Goal: Task Accomplishment & Management: Manage account settings

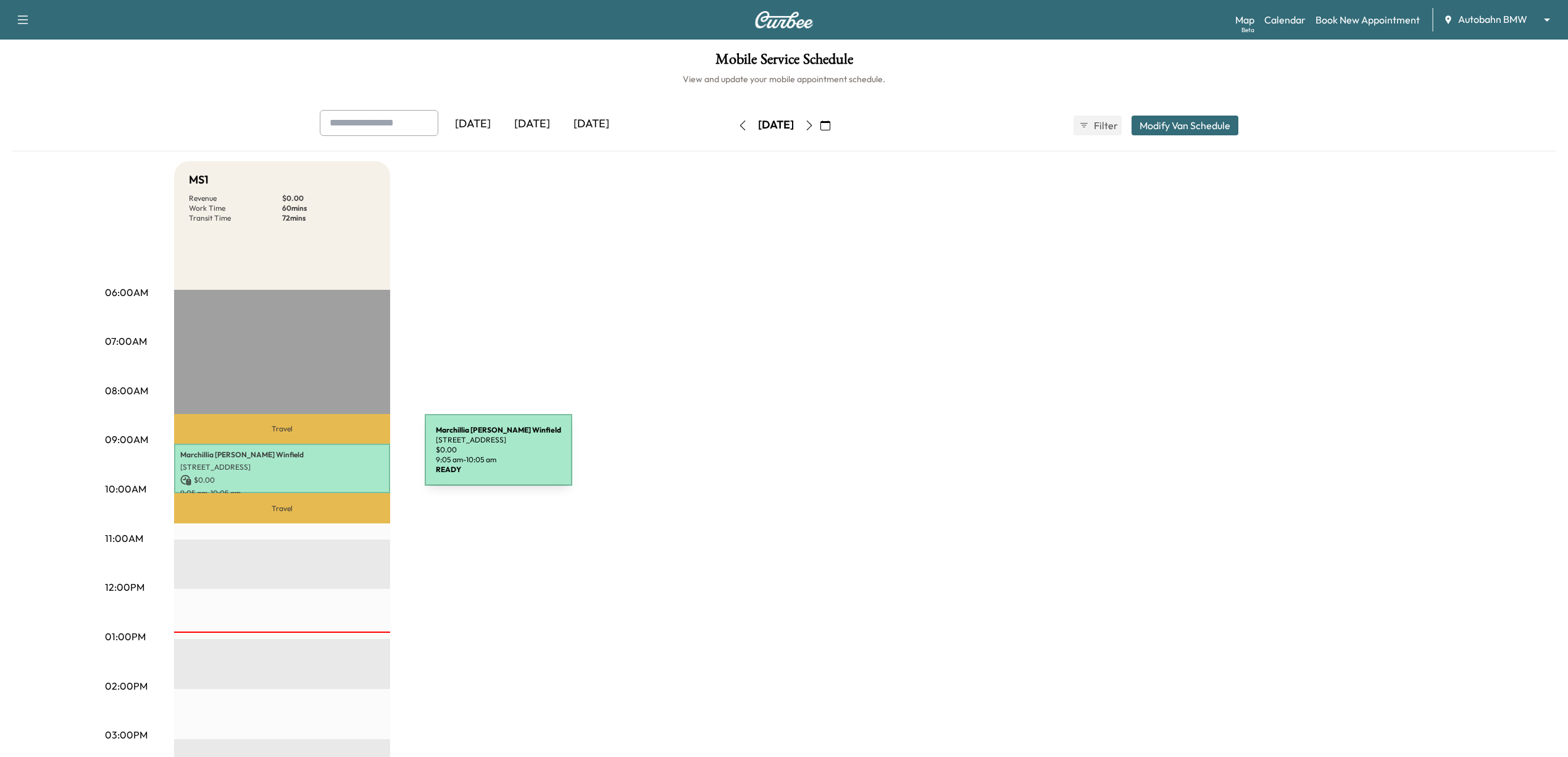
click at [332, 457] on p "Marchillia [PERSON_NAME]" at bounding box center [282, 455] width 204 height 10
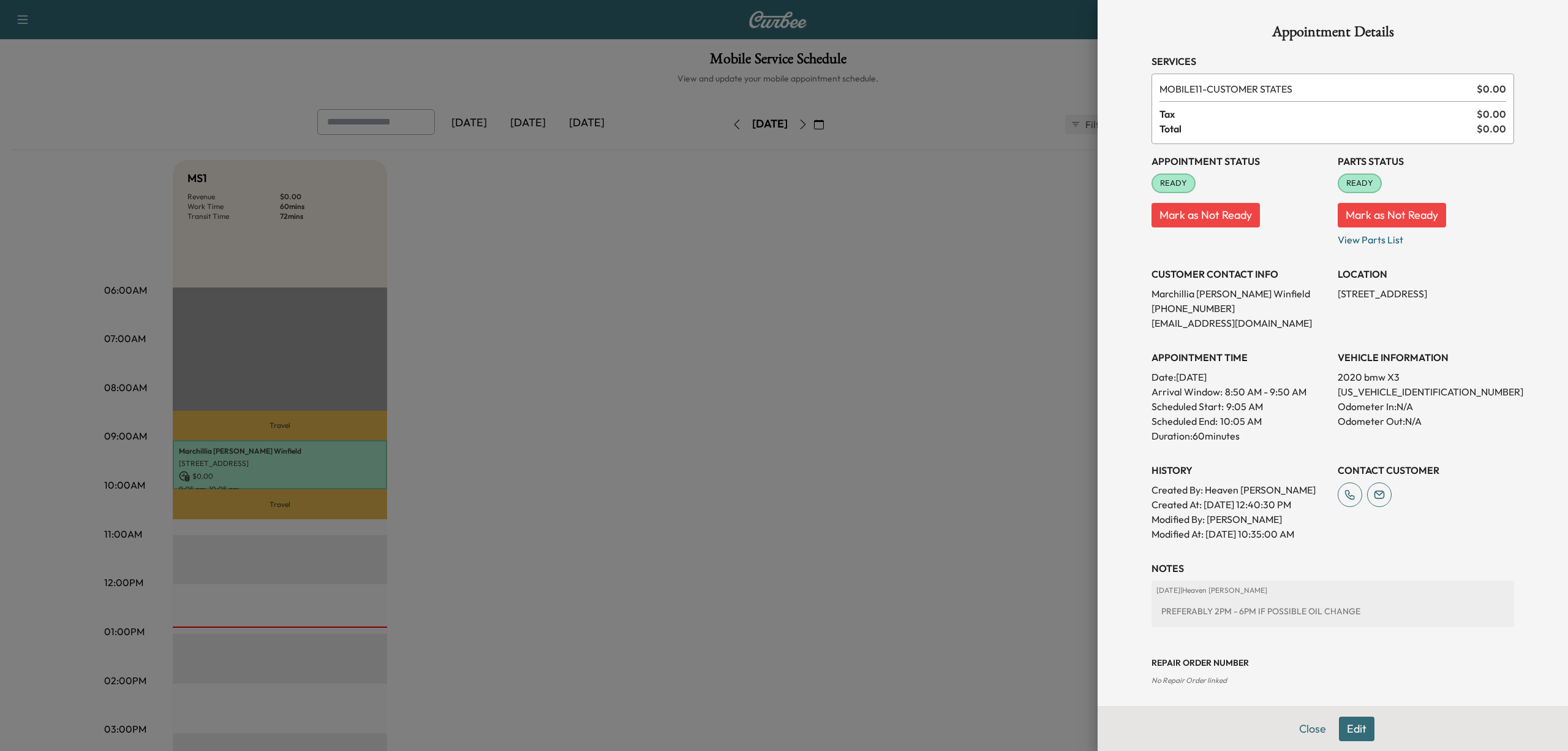
click at [1349, 741] on div "Close Edit" at bounding box center [1332, 729] width 470 height 45
click at [1348, 736] on button "Edit" at bounding box center [1357, 729] width 36 height 25
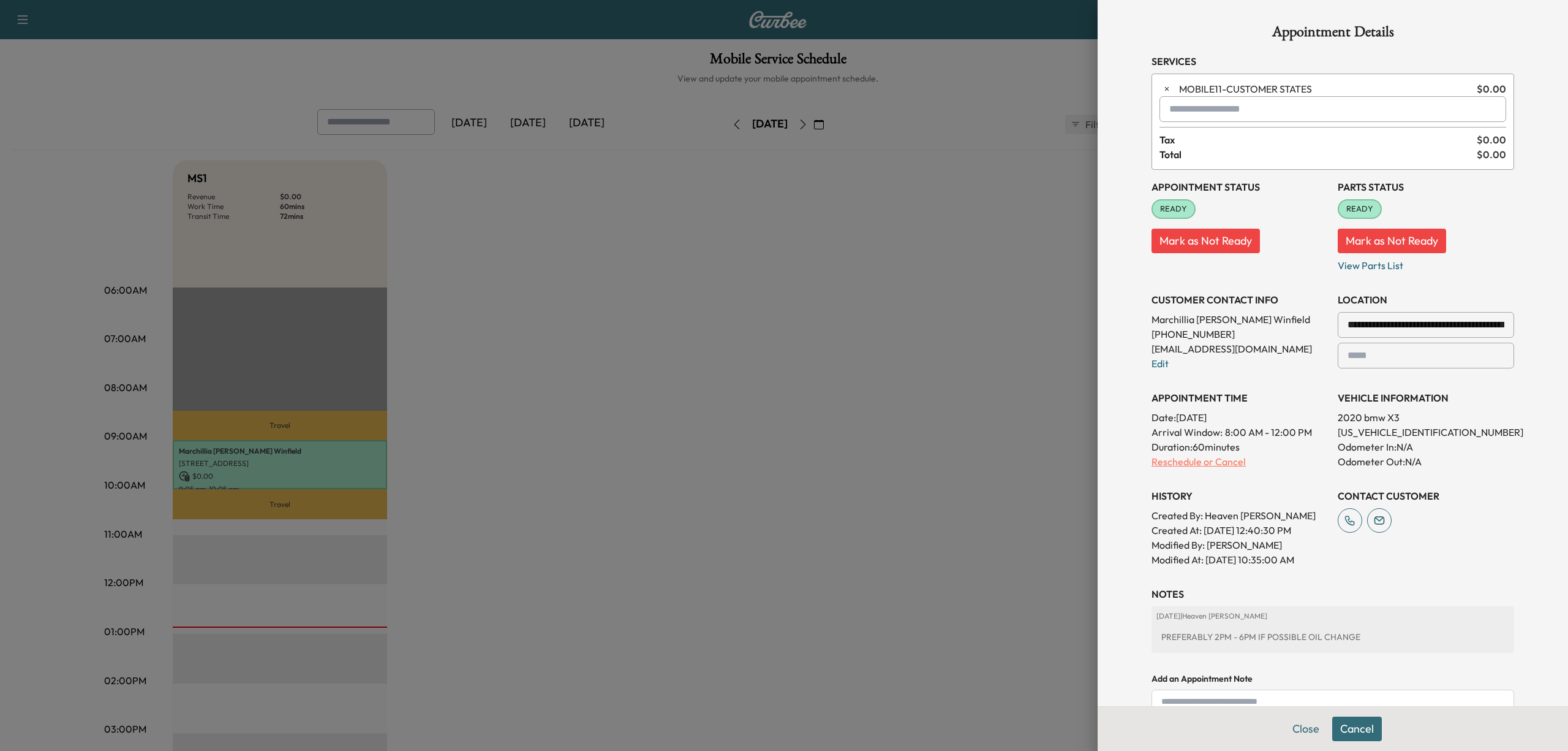
click at [1203, 464] on p "Reschedule or Cancel" at bounding box center [1240, 461] width 177 height 15
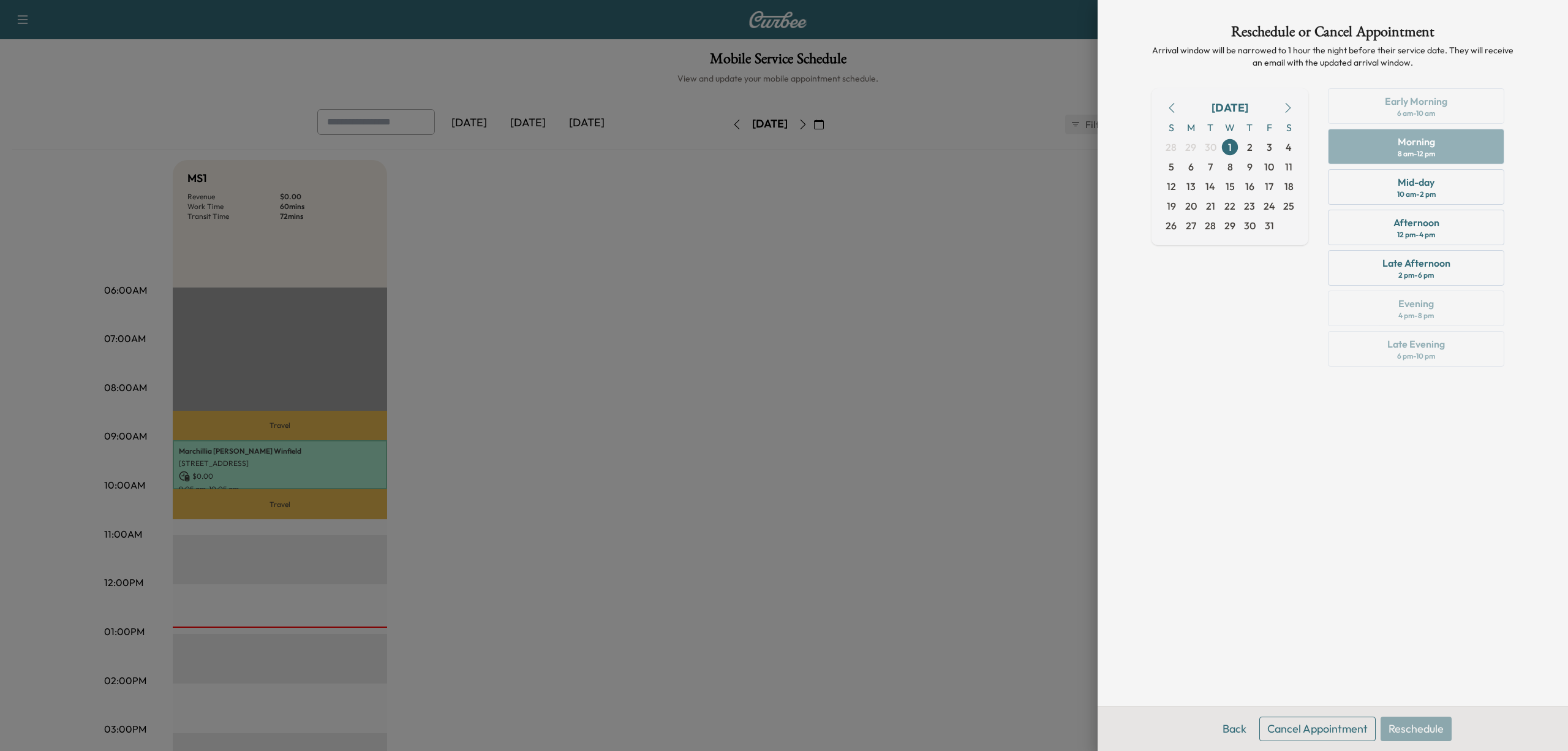
click at [1302, 725] on button "Cancel Appointment" at bounding box center [1318, 729] width 116 height 25
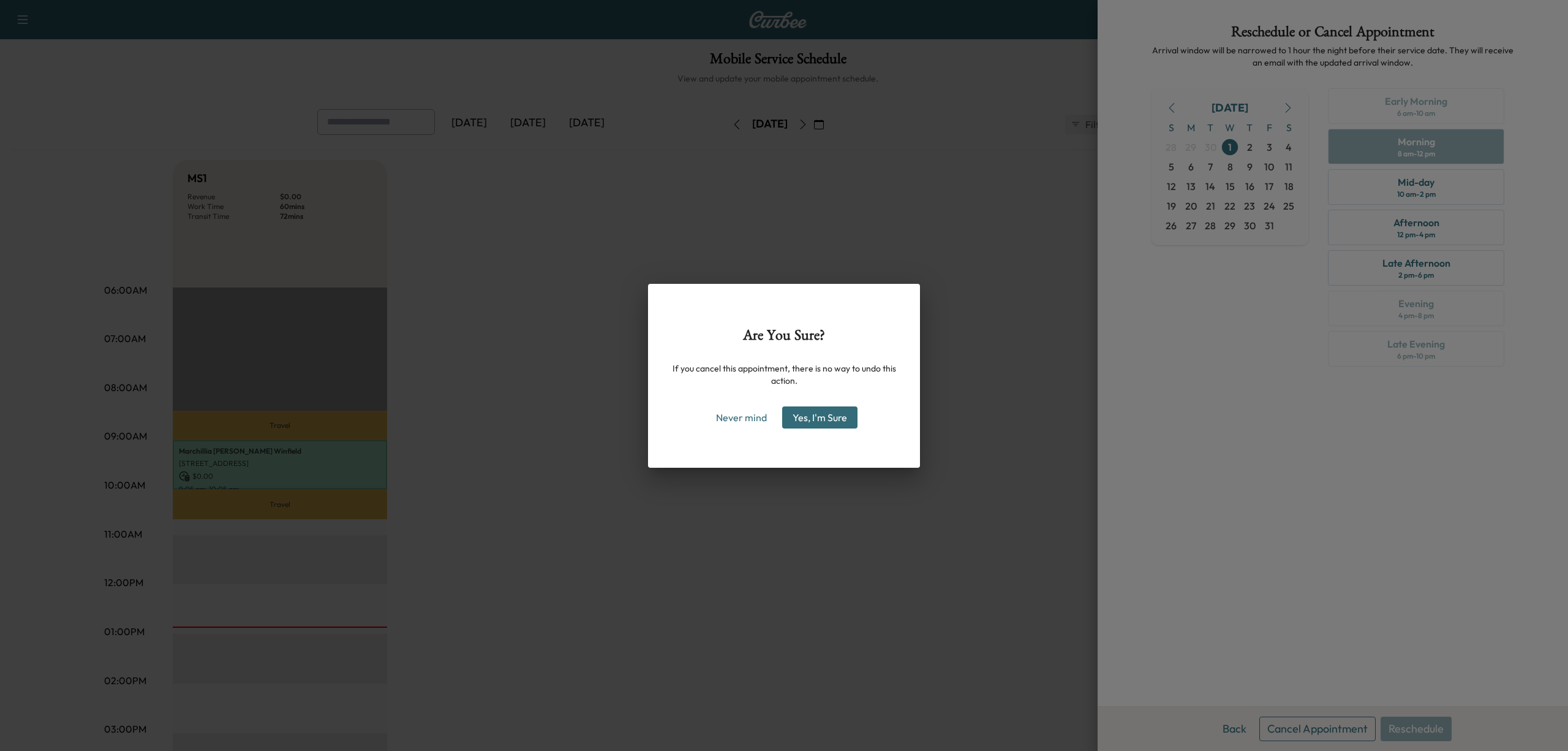
click at [832, 419] on button "Yes, I'm Sure" at bounding box center [820, 417] width 75 height 22
